Goal: Task Accomplishment & Management: Complete application form

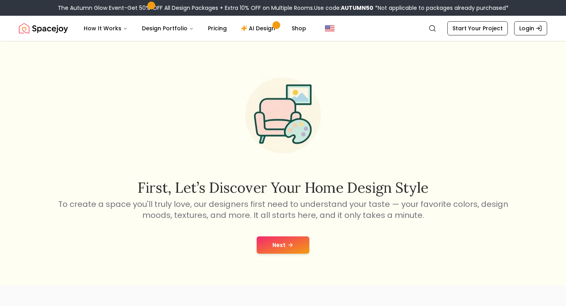
click at [279, 243] on button "Next" at bounding box center [283, 244] width 53 height 17
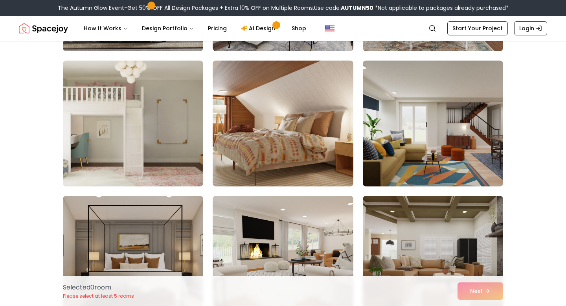
scroll to position [1398, 0]
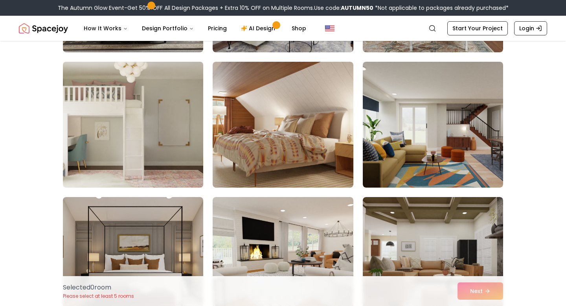
click at [160, 135] on img at bounding box center [132, 125] width 147 height 132
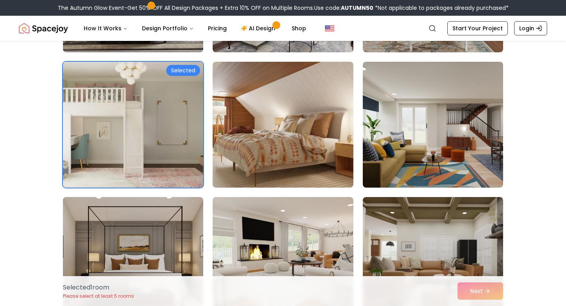
click at [474, 294] on div "Selected 1 room Please select at least 5 rooms Next" at bounding box center [283, 291] width 453 height 30
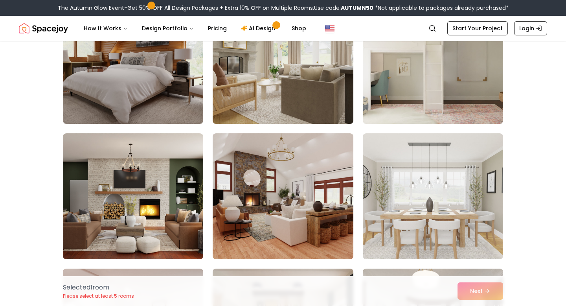
scroll to position [1872, 0]
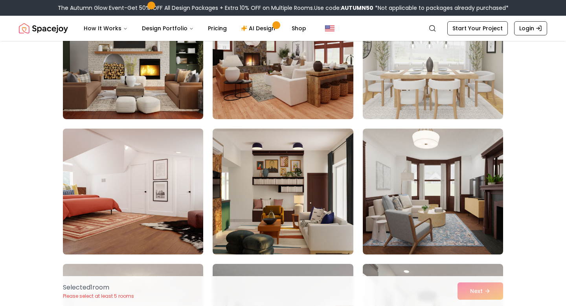
click at [162, 179] on img at bounding box center [132, 191] width 147 height 132
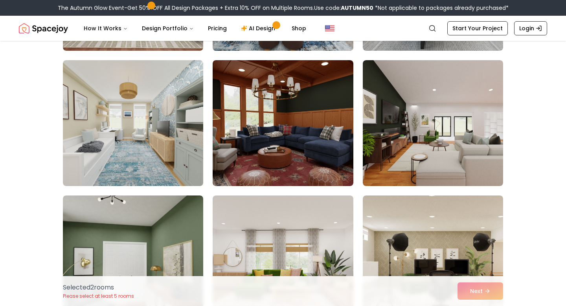
scroll to position [2227, 0]
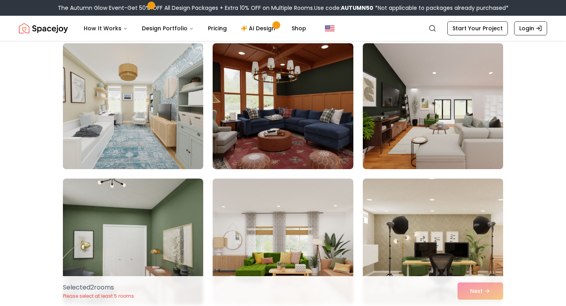
click at [180, 118] on img at bounding box center [132, 106] width 147 height 132
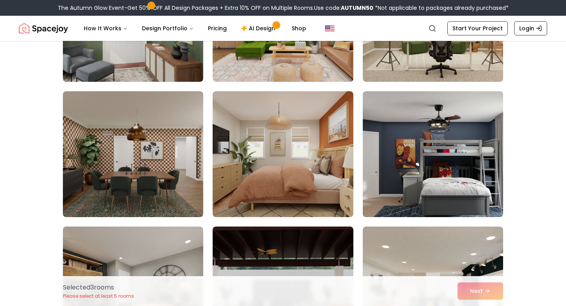
scroll to position [2452, 0]
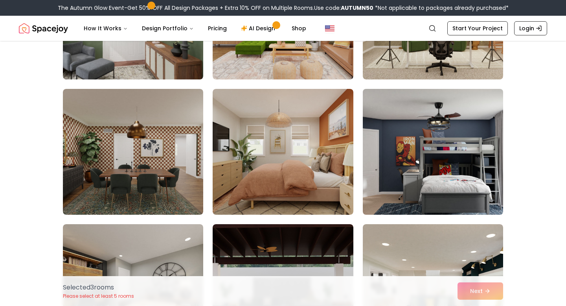
click at [458, 168] on img at bounding box center [432, 152] width 147 height 132
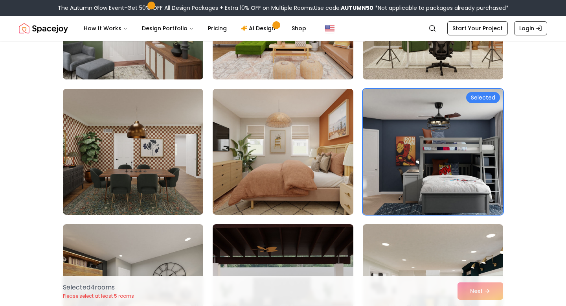
click at [465, 144] on img at bounding box center [432, 152] width 147 height 132
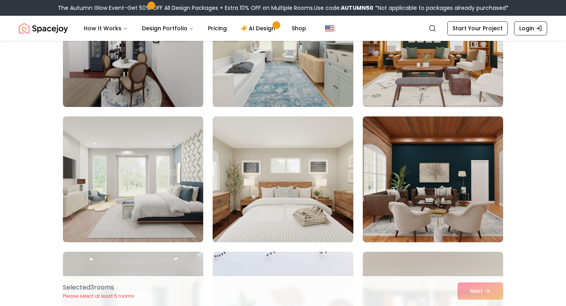
scroll to position [3643, 0]
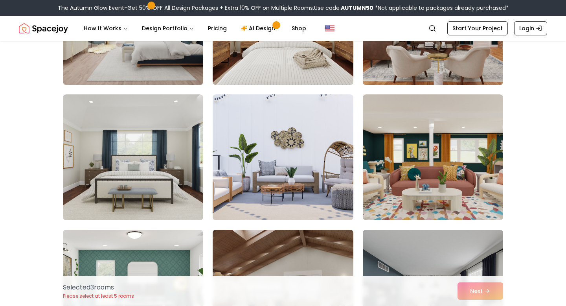
scroll to position [3836, 0]
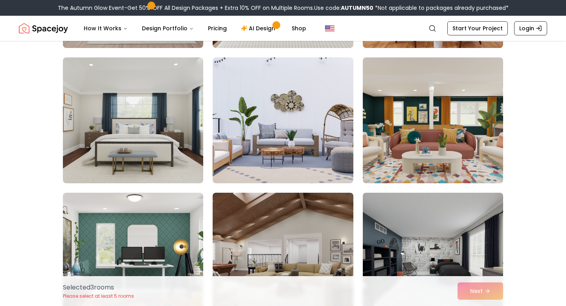
click at [447, 241] on img at bounding box center [432, 255] width 147 height 132
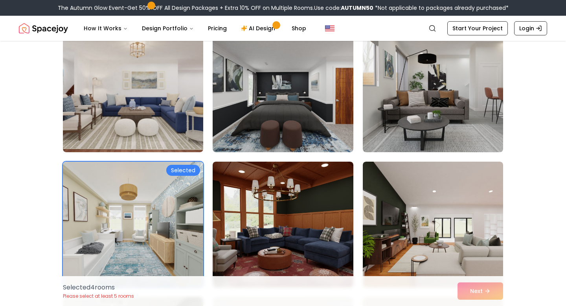
scroll to position [2100, 0]
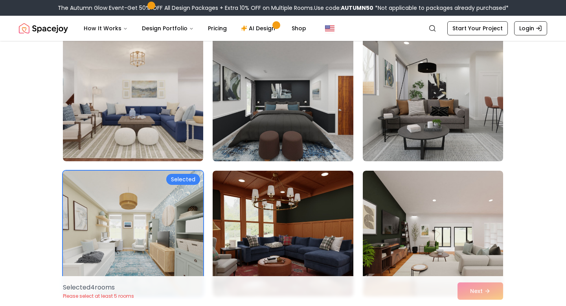
click at [304, 114] on img at bounding box center [282, 98] width 147 height 132
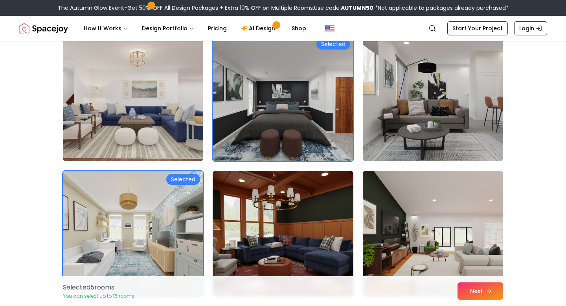
click at [481, 292] on button "Next" at bounding box center [481, 290] width 46 height 17
